Goal: Task Accomplishment & Management: Manage account settings

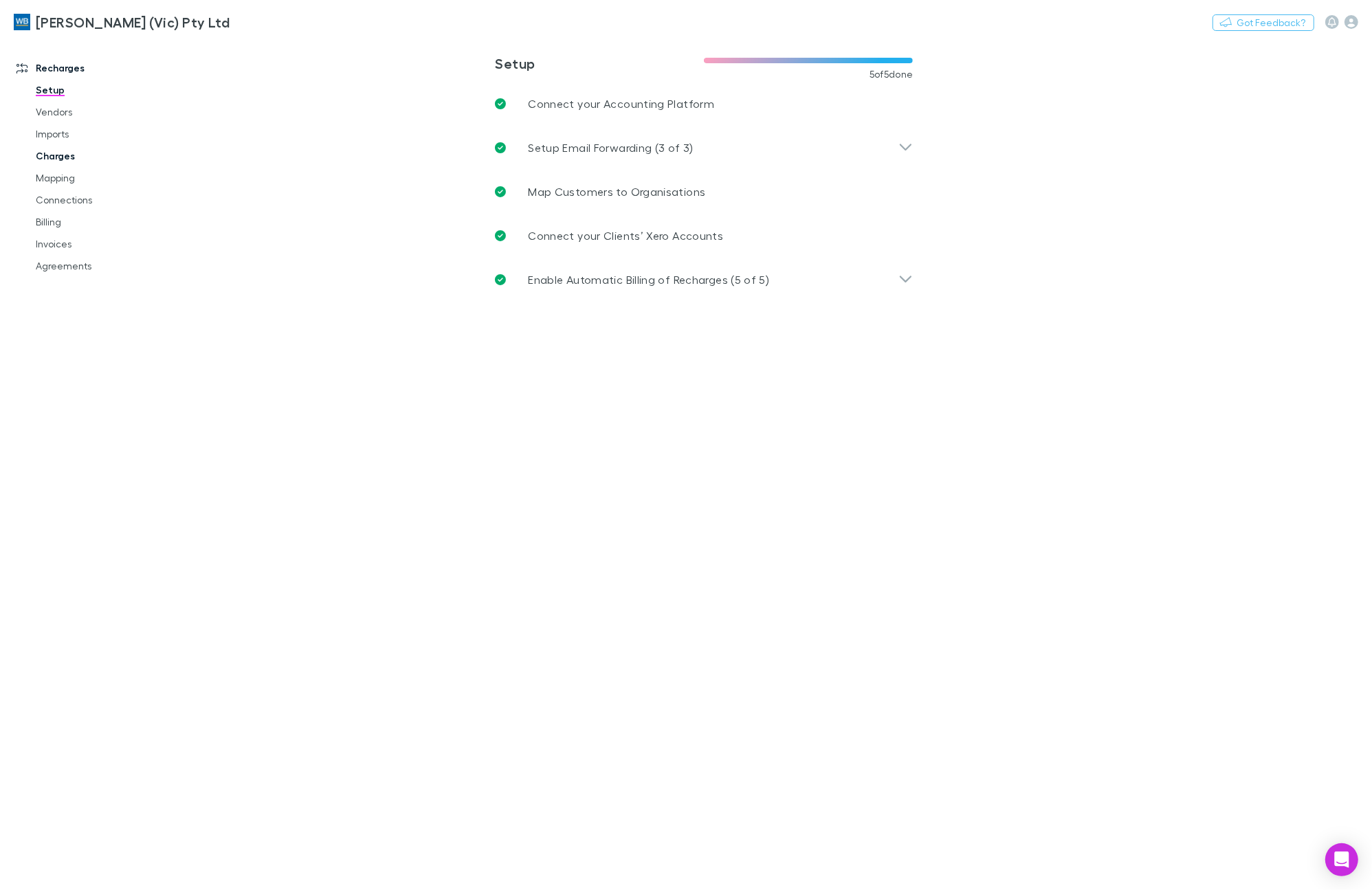
click at [45, 158] on link "Charges" at bounding box center [106, 156] width 168 height 22
